Goal: Information Seeking & Learning: Learn about a topic

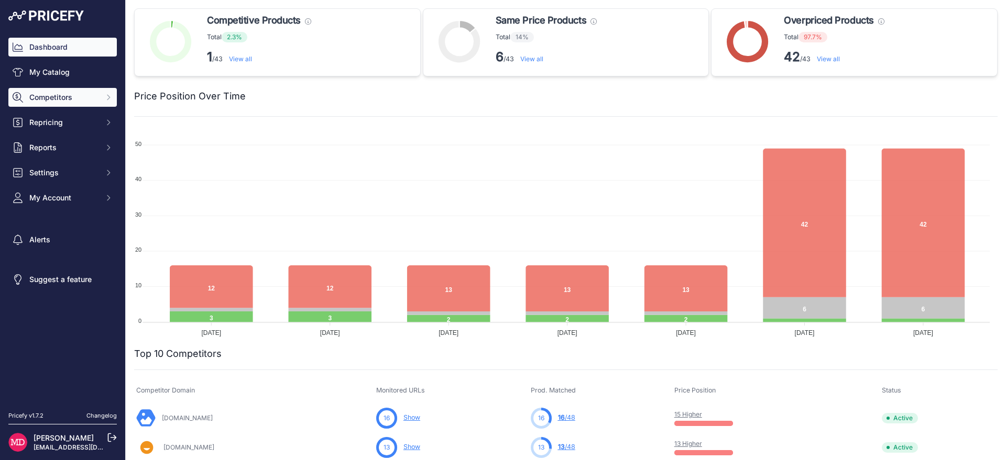
click at [93, 103] on button "Competitors" at bounding box center [62, 97] width 108 height 19
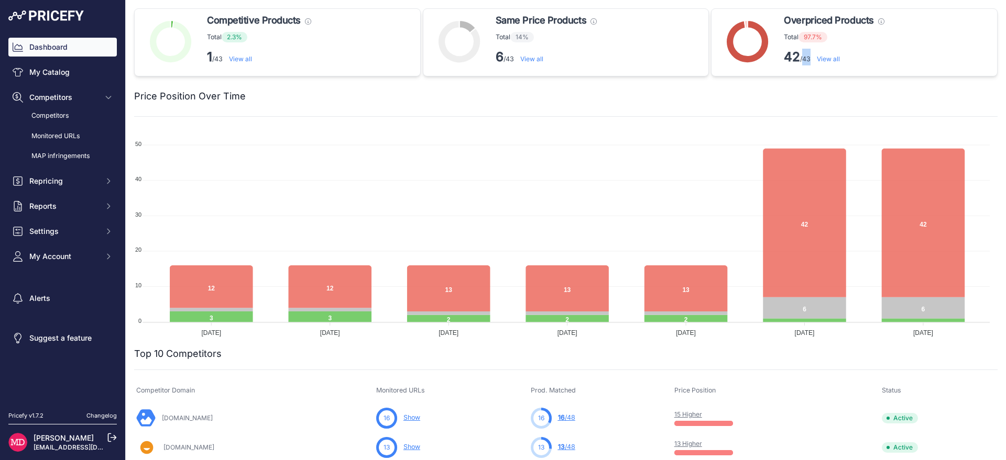
drag, startPoint x: 804, startPoint y: 61, endPoint x: 798, endPoint y: 62, distance: 5.9
click at [798, 62] on p "42 /43 View all" at bounding box center [834, 57] width 100 height 17
click at [797, 62] on p "42 /43 View all" at bounding box center [834, 57] width 100 height 17
click at [499, 54] on strong "6" at bounding box center [500, 56] width 8 height 15
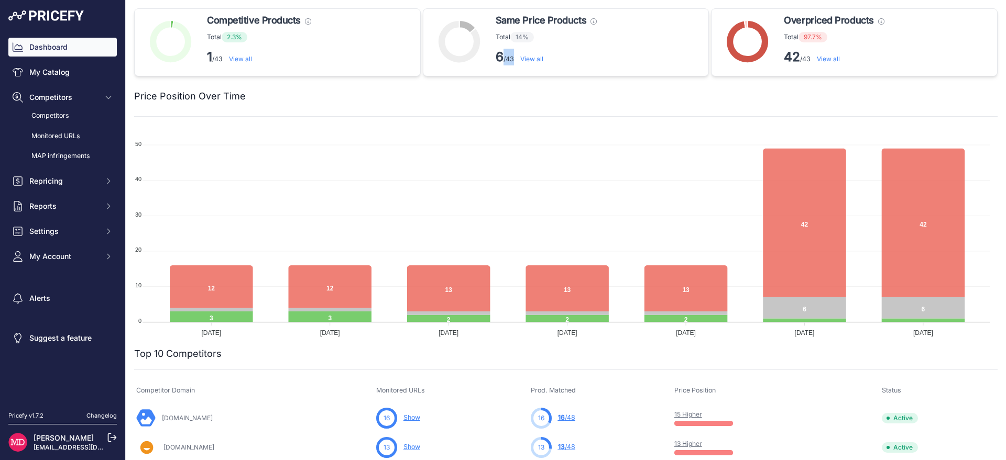
drag, startPoint x: 499, startPoint y: 54, endPoint x: 508, endPoint y: 56, distance: 8.5
click at [508, 56] on p "6 /43 View all" at bounding box center [546, 57] width 101 height 17
click at [507, 56] on p "6 /43 View all" at bounding box center [546, 57] width 101 height 17
click at [61, 137] on link "Monitored URLs" at bounding box center [62, 136] width 108 height 18
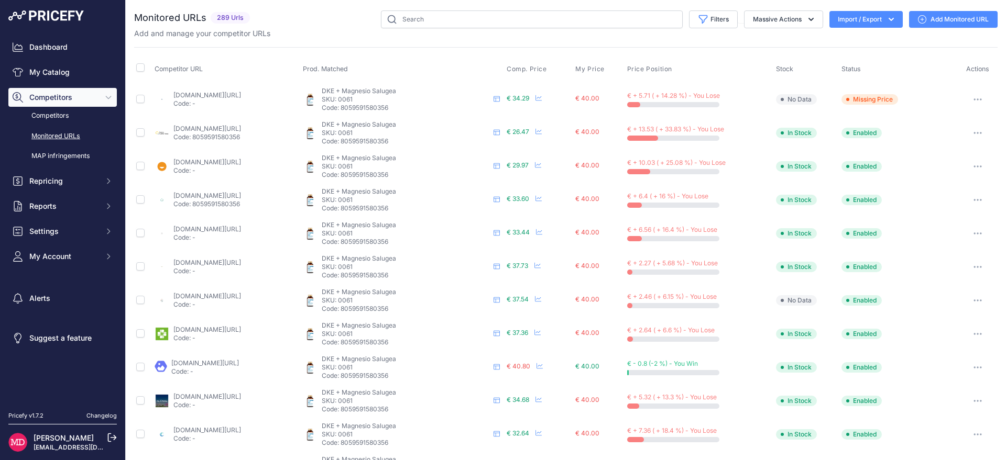
click at [968, 102] on button "button" at bounding box center [977, 99] width 21 height 15
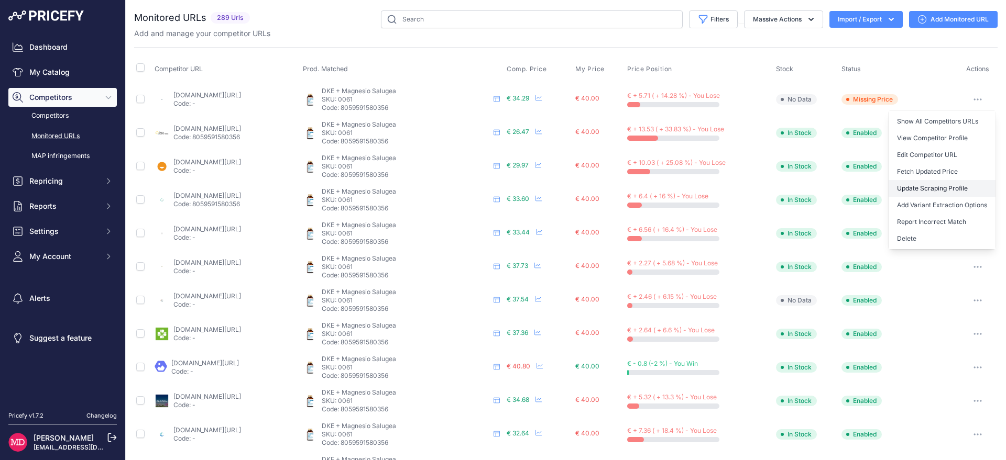
click at [940, 189] on link "Update Scraping Profile" at bounding box center [941, 188] width 107 height 17
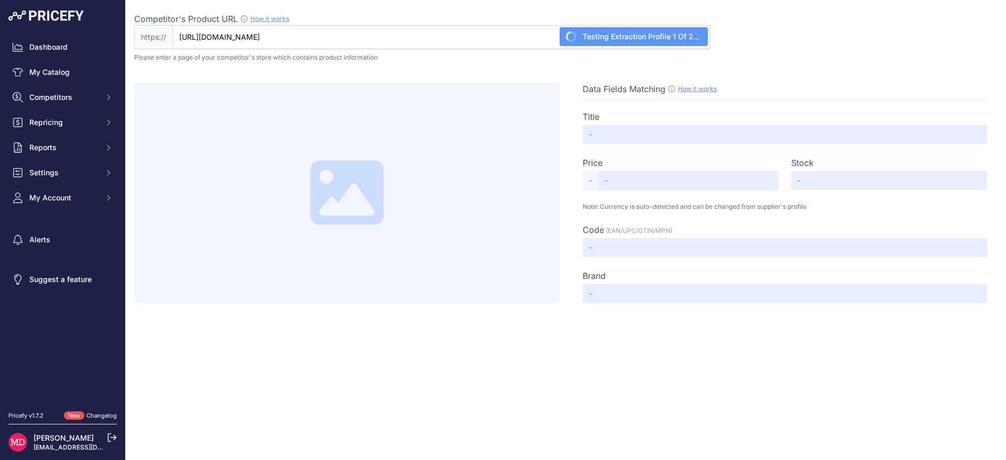
type input "[DOMAIN_NAME][URL]"
click at [442, 38] on input "[DOMAIN_NAME][URL]" at bounding box center [440, 37] width 537 height 24
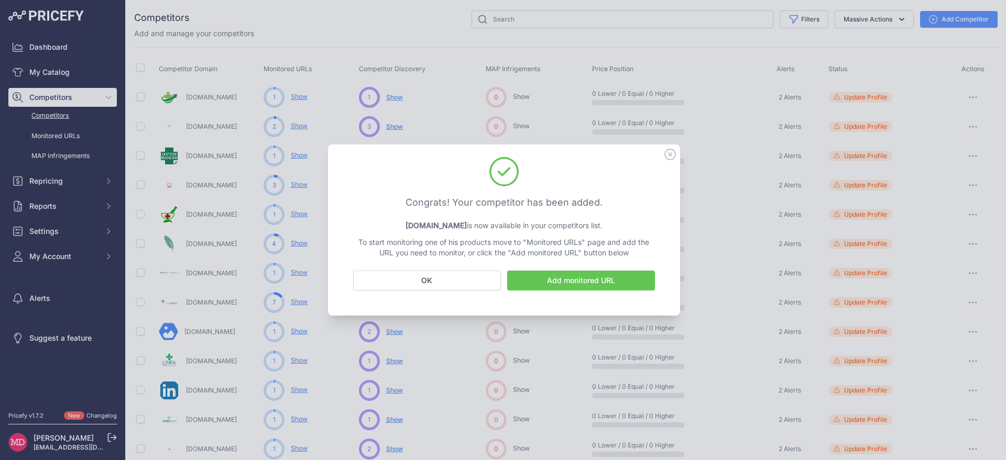
drag, startPoint x: 672, startPoint y: 153, endPoint x: 666, endPoint y: 156, distance: 5.9
click at [671, 153] on icon at bounding box center [670, 155] width 12 height 12
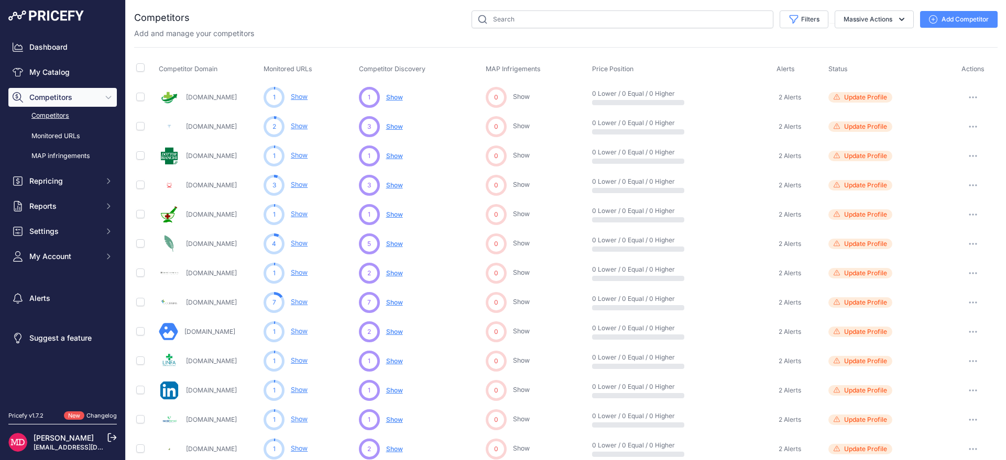
click at [969, 128] on button "button" at bounding box center [972, 126] width 21 height 15
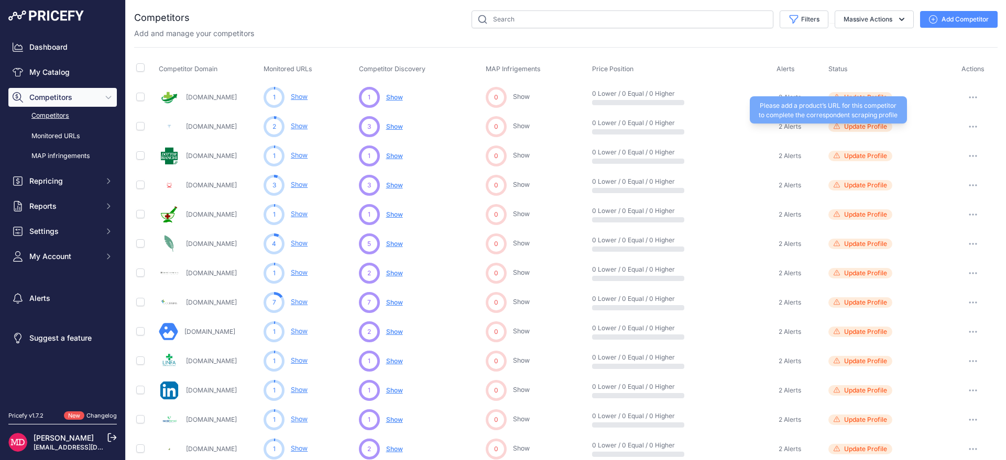
click at [865, 127] on span "Update Profile" at bounding box center [865, 127] width 43 height 8
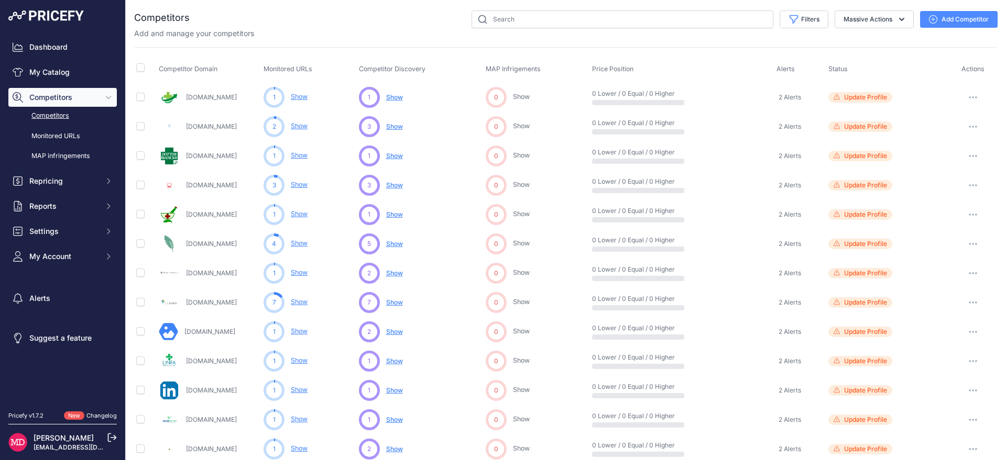
click at [218, 125] on link "Farmaciatesti.it" at bounding box center [211, 127] width 51 height 8
click at [228, 100] on link "Farmaciacontinua.eu" at bounding box center [211, 97] width 51 height 8
click at [221, 157] on link "Dottorbianchi.it" at bounding box center [211, 156] width 51 height 8
click at [226, 212] on link "Farmacialombardo.it" at bounding box center [211, 215] width 51 height 8
click at [222, 244] on link "Farmaciainrete.it" at bounding box center [211, 244] width 51 height 8
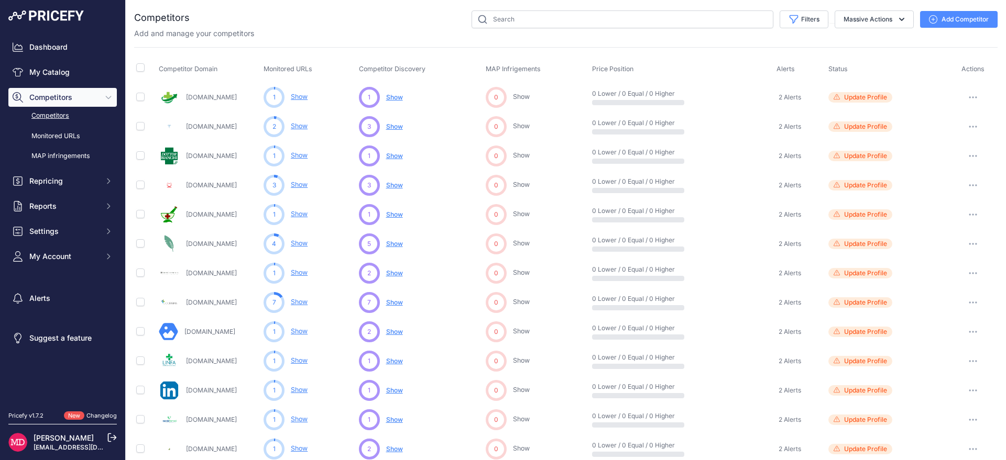
click at [218, 271] on link "Farmaciavaiani.it" at bounding box center [211, 273] width 51 height 8
click at [206, 303] on link "Docfarma.it" at bounding box center [211, 303] width 51 height 8
click at [208, 331] on link "Farmadott.it" at bounding box center [209, 332] width 51 height 8
click at [212, 361] on link "Linfafarmacie.it" at bounding box center [211, 361] width 51 height 8
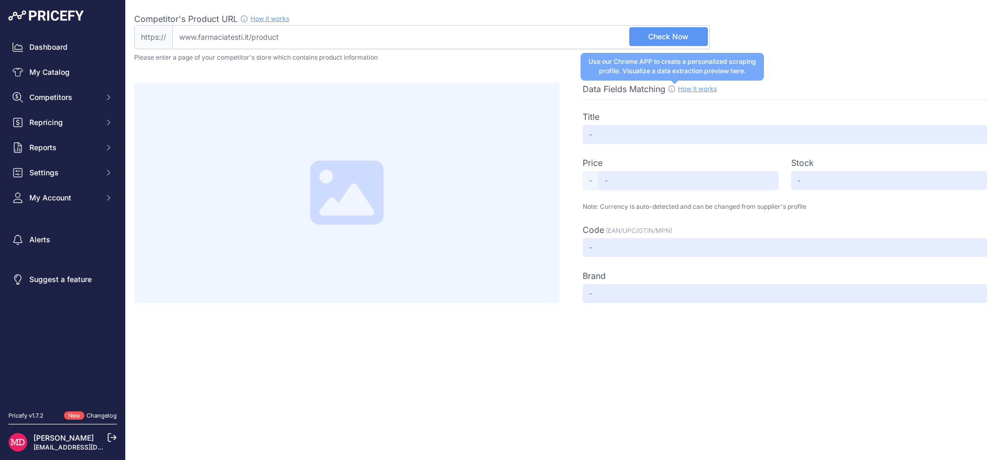
click at [671, 90] on icon at bounding box center [671, 89] width 8 height 8
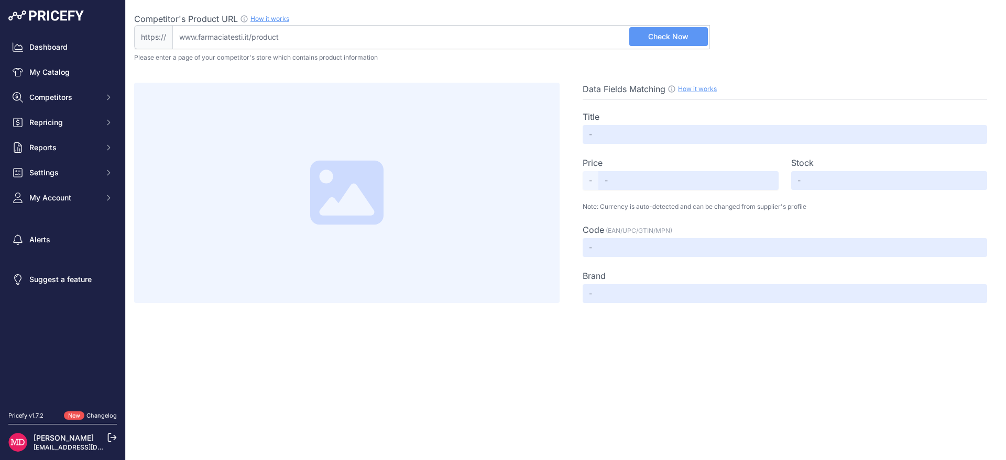
click at [639, 91] on span "Data Fields Matching" at bounding box center [624, 89] width 83 height 10
click at [396, 38] on input "Competitor's Product URL How it works In order to create your competitor's extr…" at bounding box center [440, 37] width 537 height 24
click at [701, 90] on link "How it works" at bounding box center [697, 89] width 39 height 8
drag, startPoint x: 510, startPoint y: 168, endPoint x: 669, endPoint y: 149, distance: 160.3
click at [709, 155] on div "Data Fields Matching How it works Use our Chrome APP to create a personalized s…" at bounding box center [565, 193] width 863 height 221
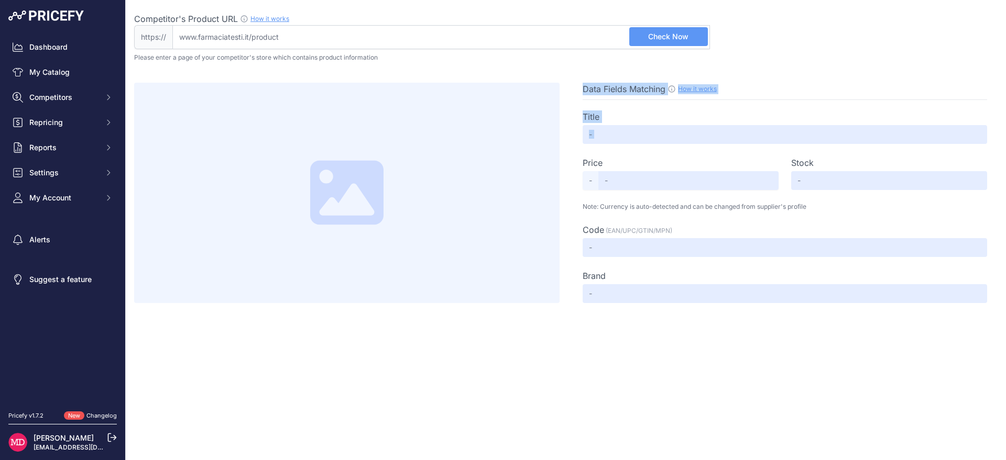
click at [614, 146] on div "Title Price Select Info - Stock" at bounding box center [785, 201] width 404 height 203
